Goal: Use online tool/utility: Use online tool/utility

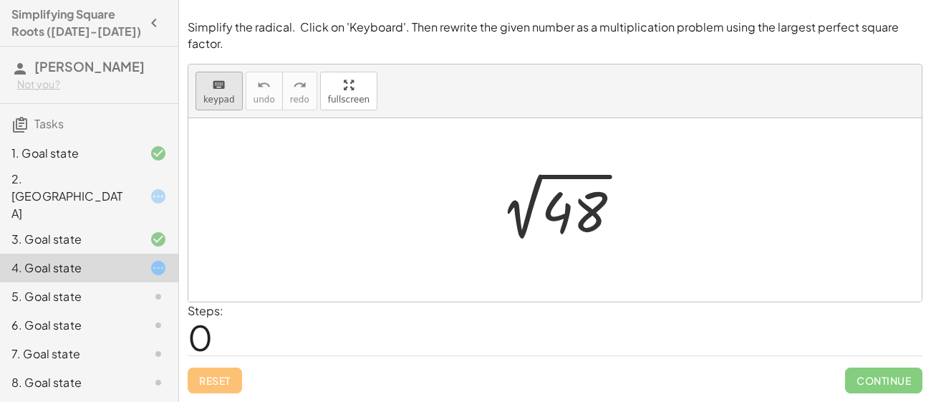
click at [223, 90] on icon "keyboard" at bounding box center [219, 85] width 14 height 17
click at [581, 223] on div at bounding box center [574, 212] width 66 height 64
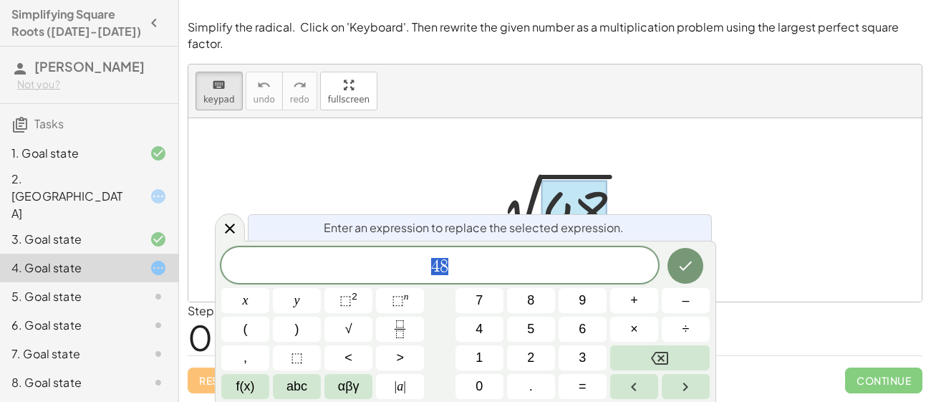
click at [479, 261] on span "4 8" at bounding box center [439, 266] width 437 height 20
click at [682, 270] on icon "Done" at bounding box center [685, 265] width 17 height 17
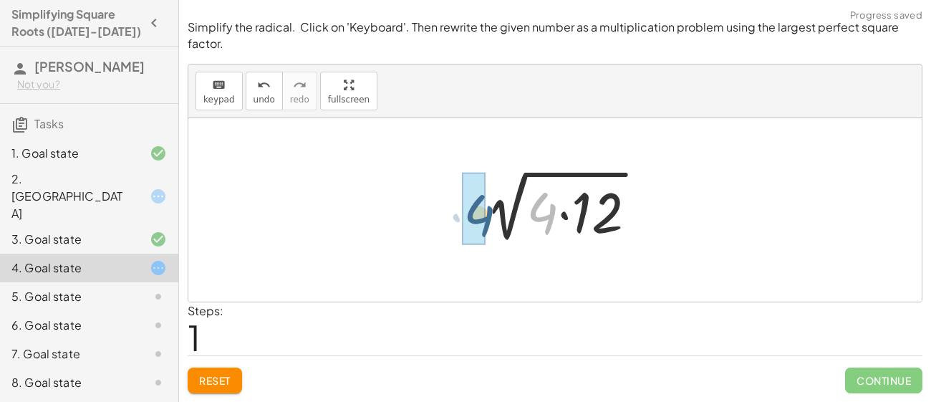
drag, startPoint x: 541, startPoint y: 213, endPoint x: 476, endPoint y: 216, distance: 65.2
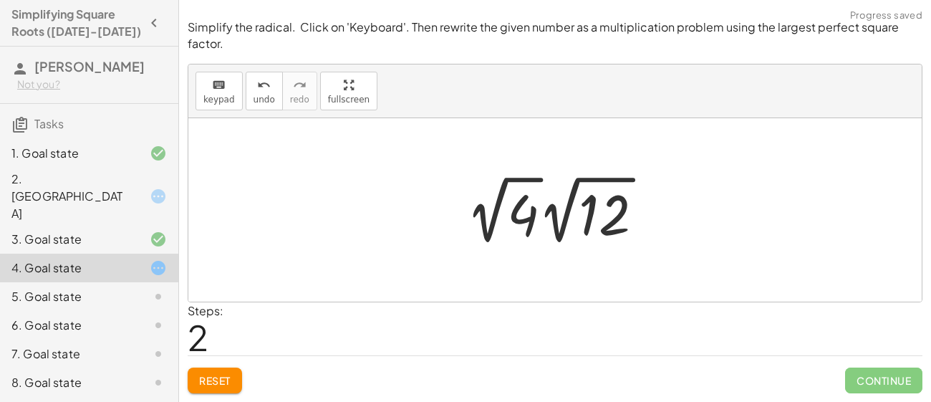
click at [526, 219] on div at bounding box center [560, 209] width 203 height 79
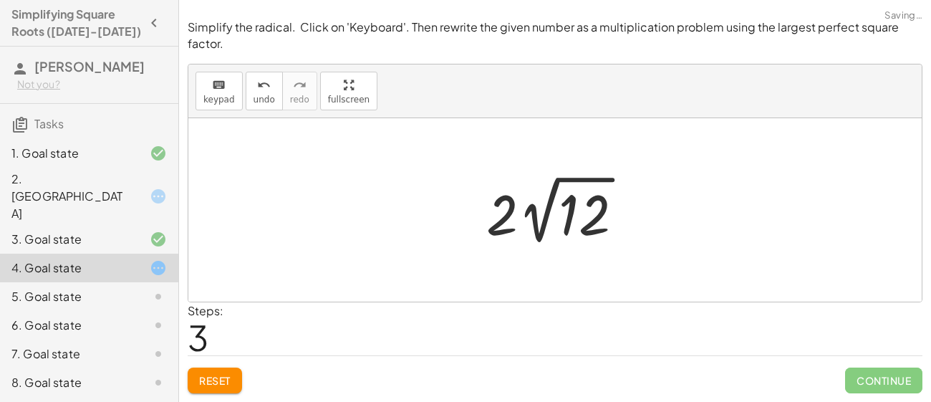
click at [541, 221] on div at bounding box center [560, 209] width 163 height 79
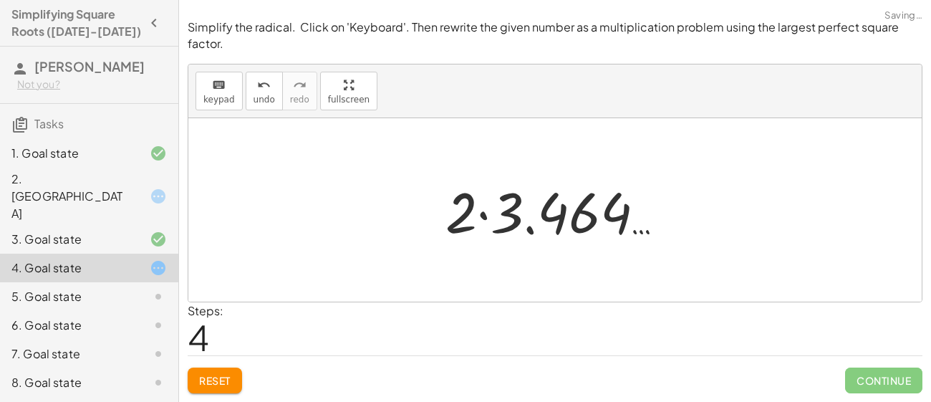
click at [488, 226] on div at bounding box center [560, 210] width 245 height 74
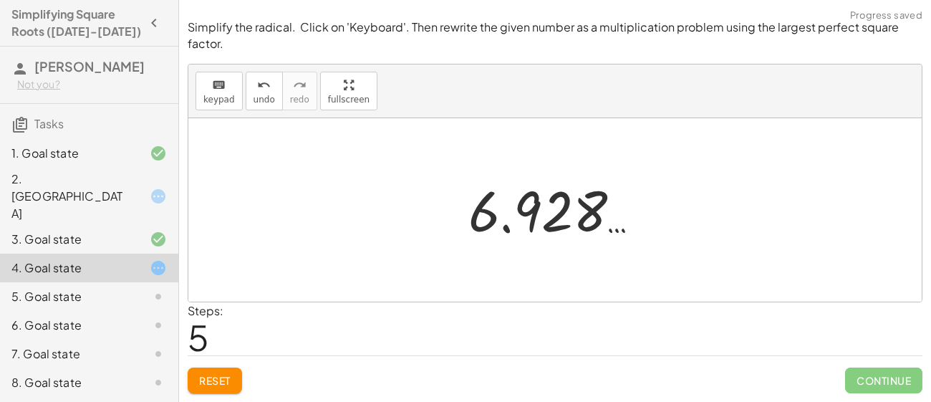
click at [236, 384] on button "Reset" at bounding box center [215, 380] width 54 height 26
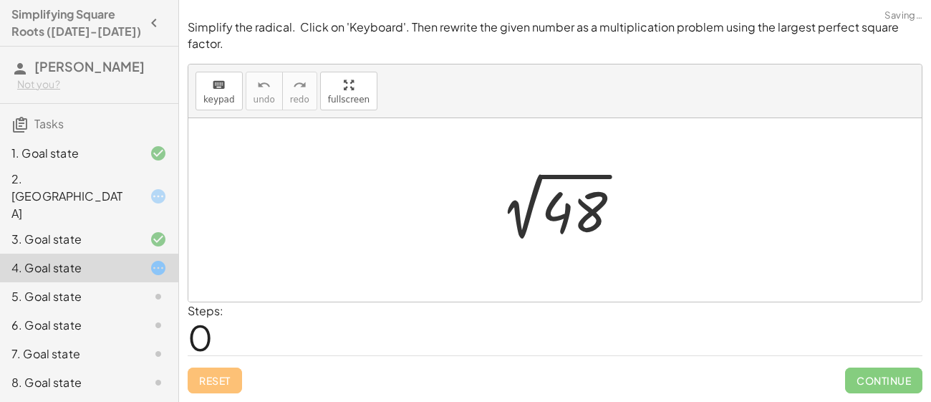
click at [525, 221] on div at bounding box center [560, 210] width 158 height 72
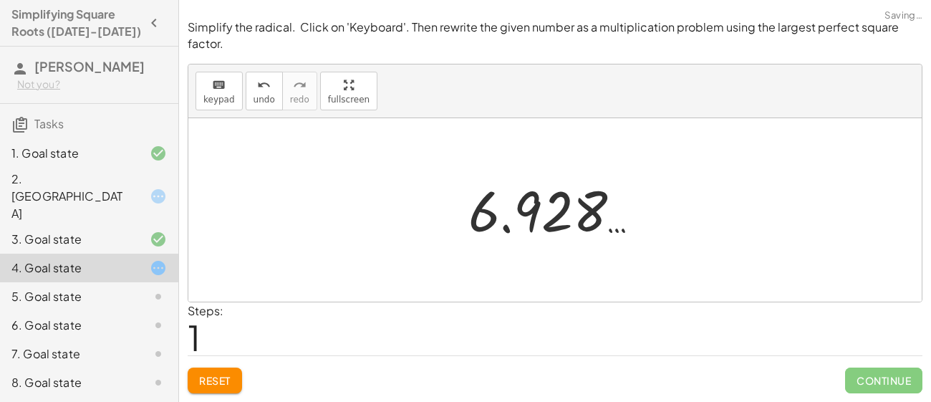
click at [233, 379] on button "Reset" at bounding box center [215, 380] width 54 height 26
